Goal: Information Seeking & Learning: Find specific page/section

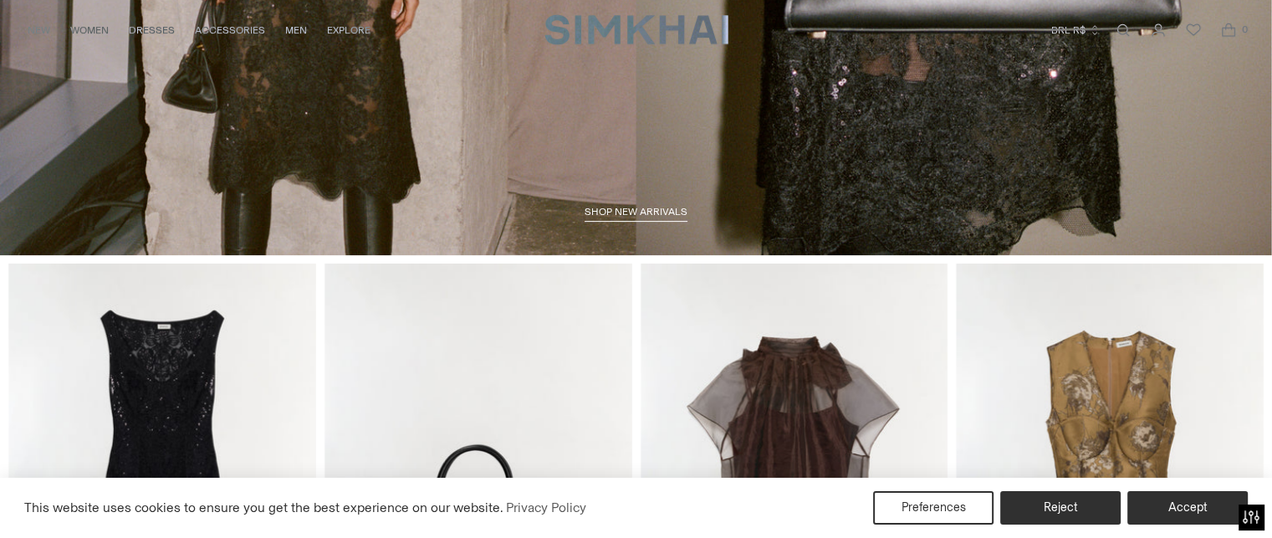
scroll to position [84, 0]
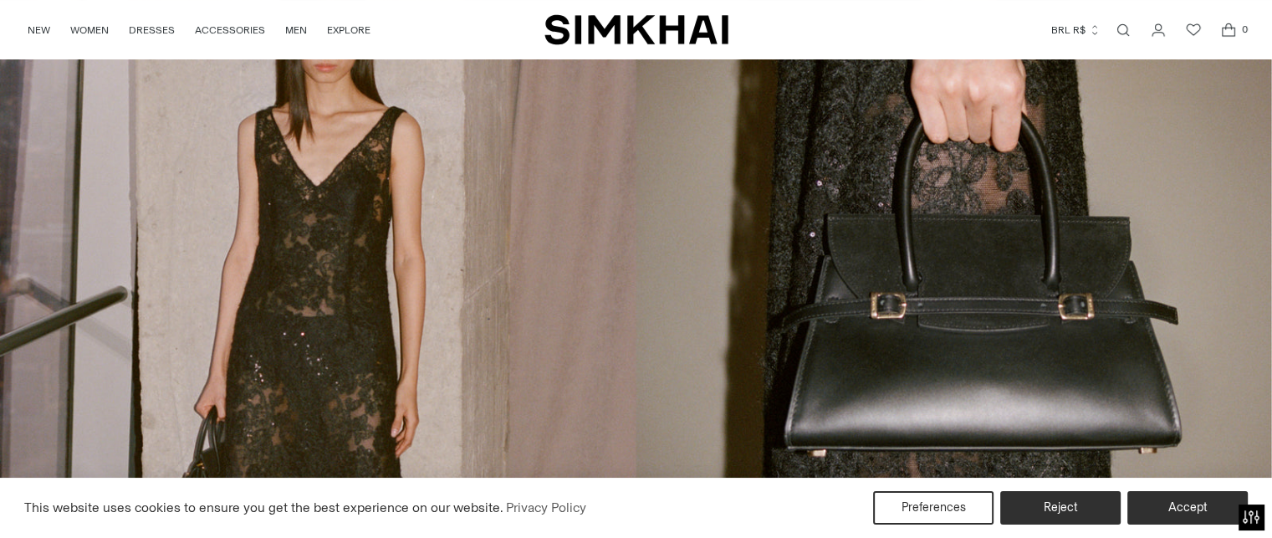
click at [1126, 33] on link "Open search modal" at bounding box center [1122, 29] width 33 height 33
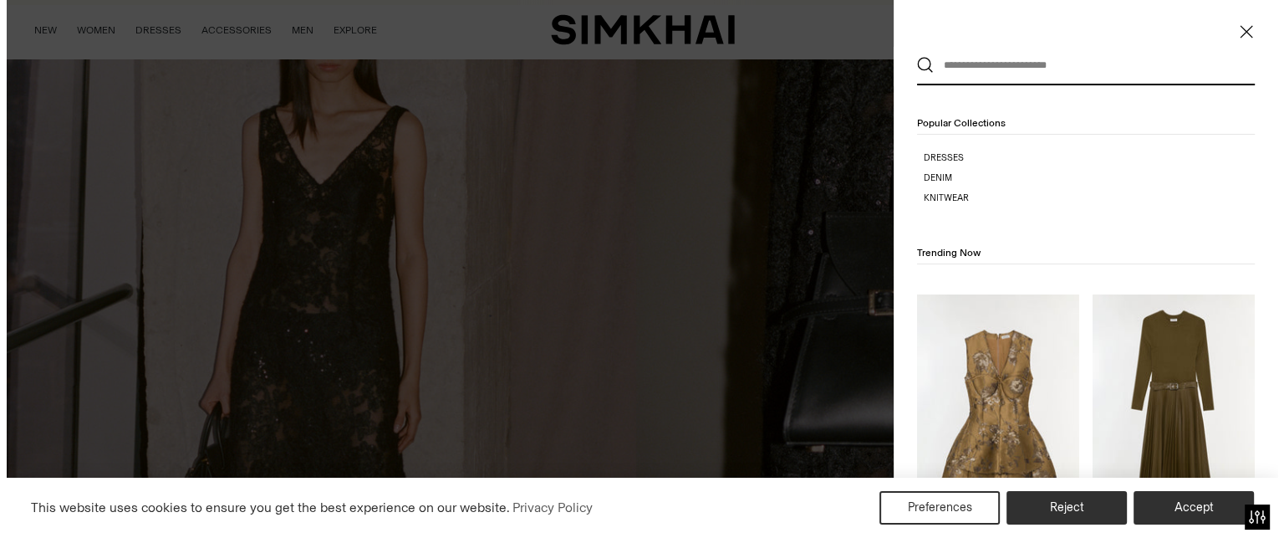
scroll to position [0, 0]
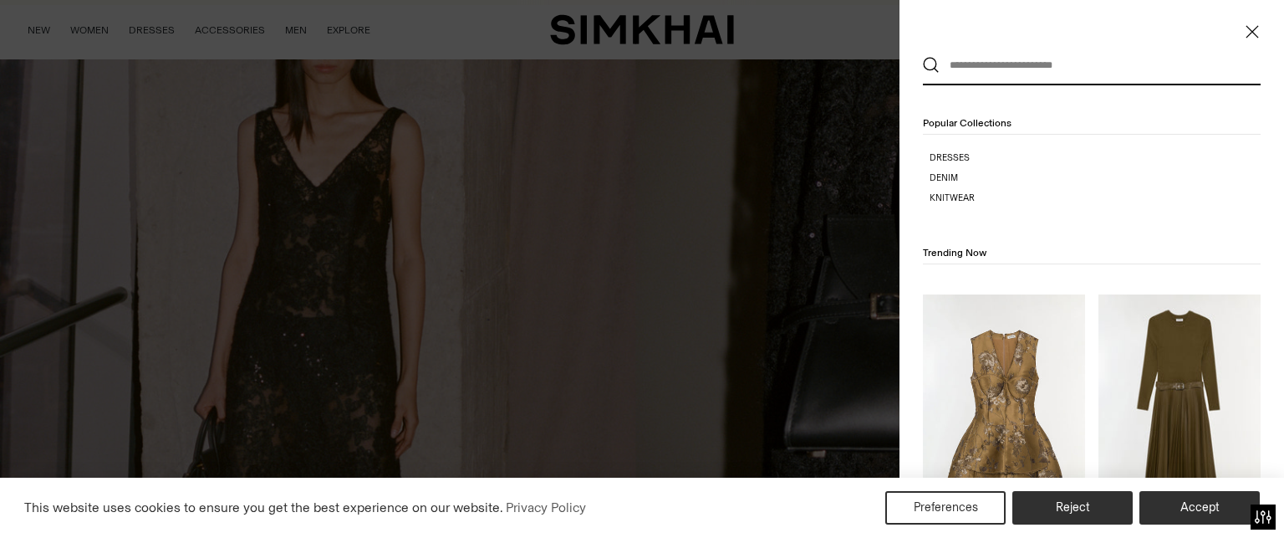
click at [1062, 78] on input "text" at bounding box center [1088, 65] width 297 height 37
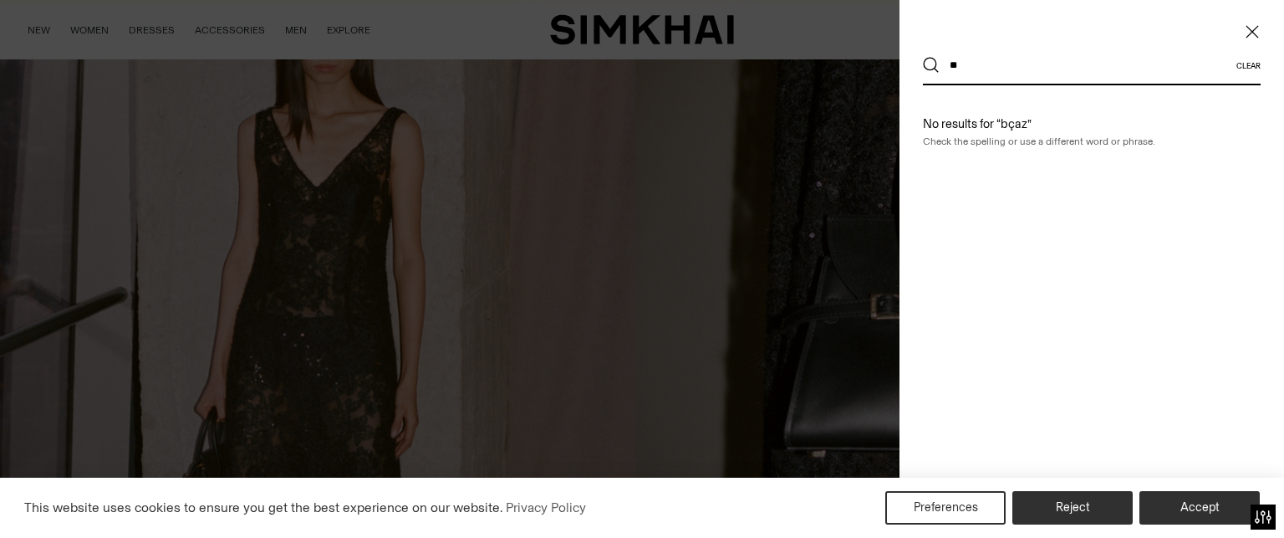
type input "*"
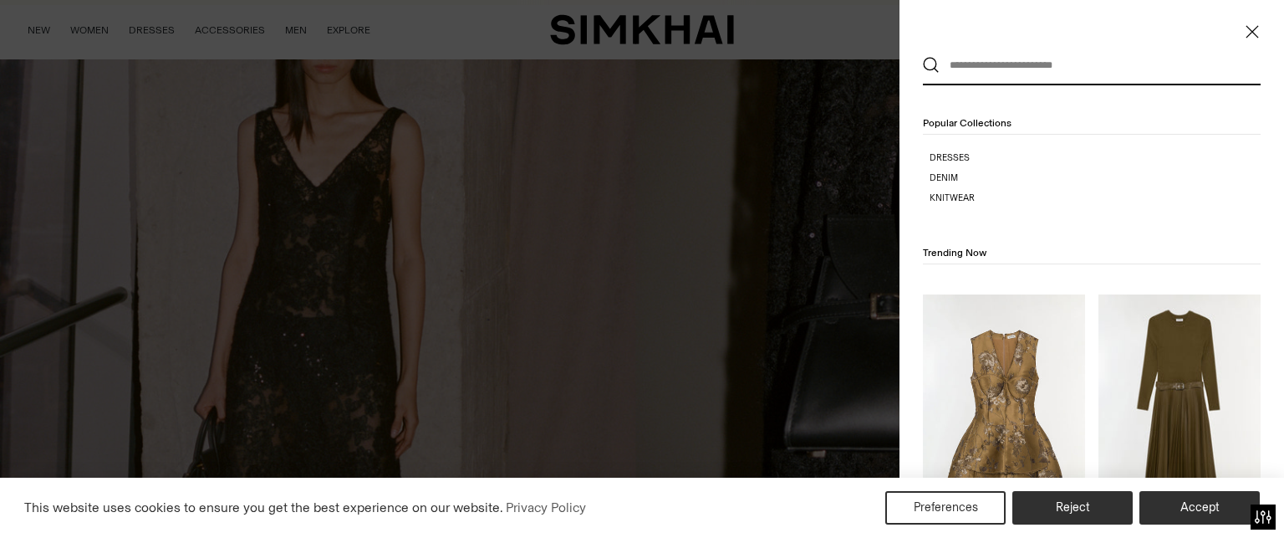
type input "*"
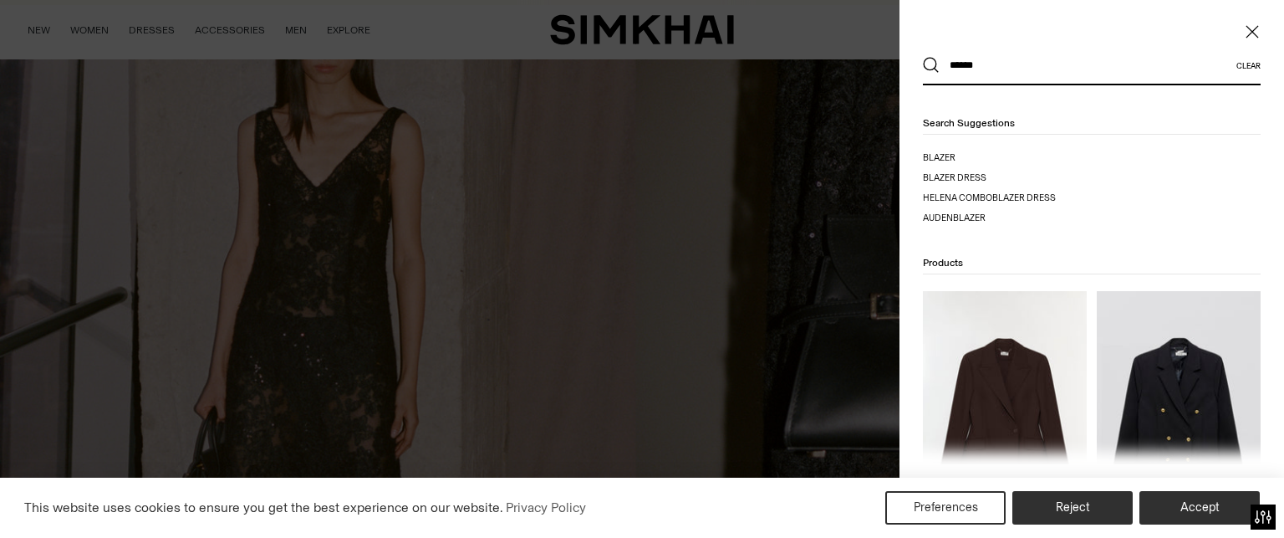
type input "******"
click at [923, 57] on button "Search" at bounding box center [931, 65] width 17 height 17
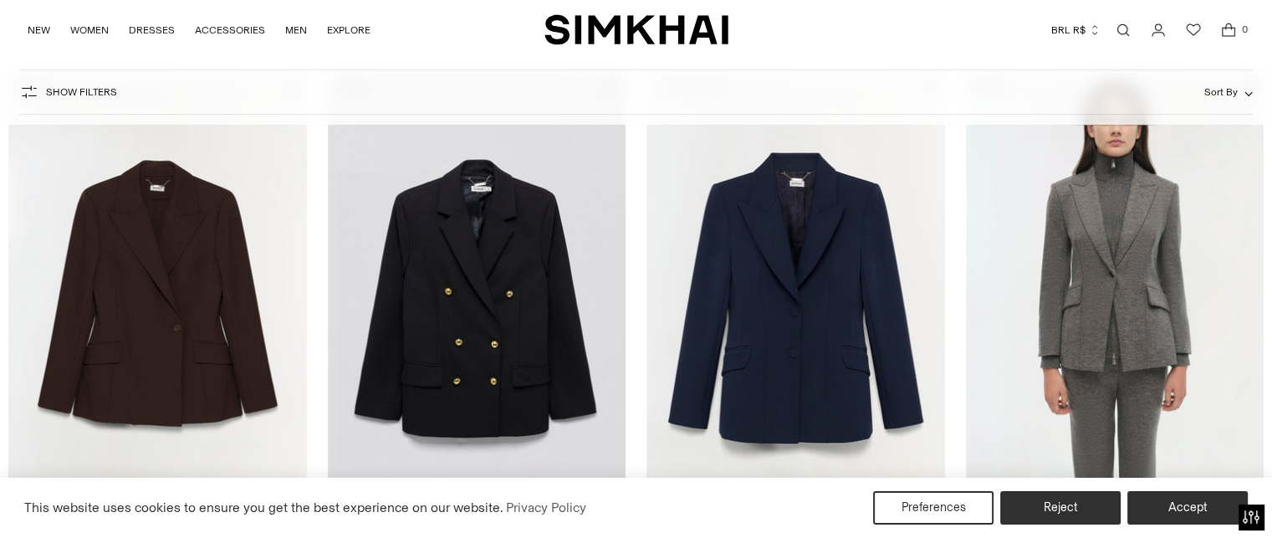
scroll to position [334, 0]
